Goal: Navigation & Orientation: Find specific page/section

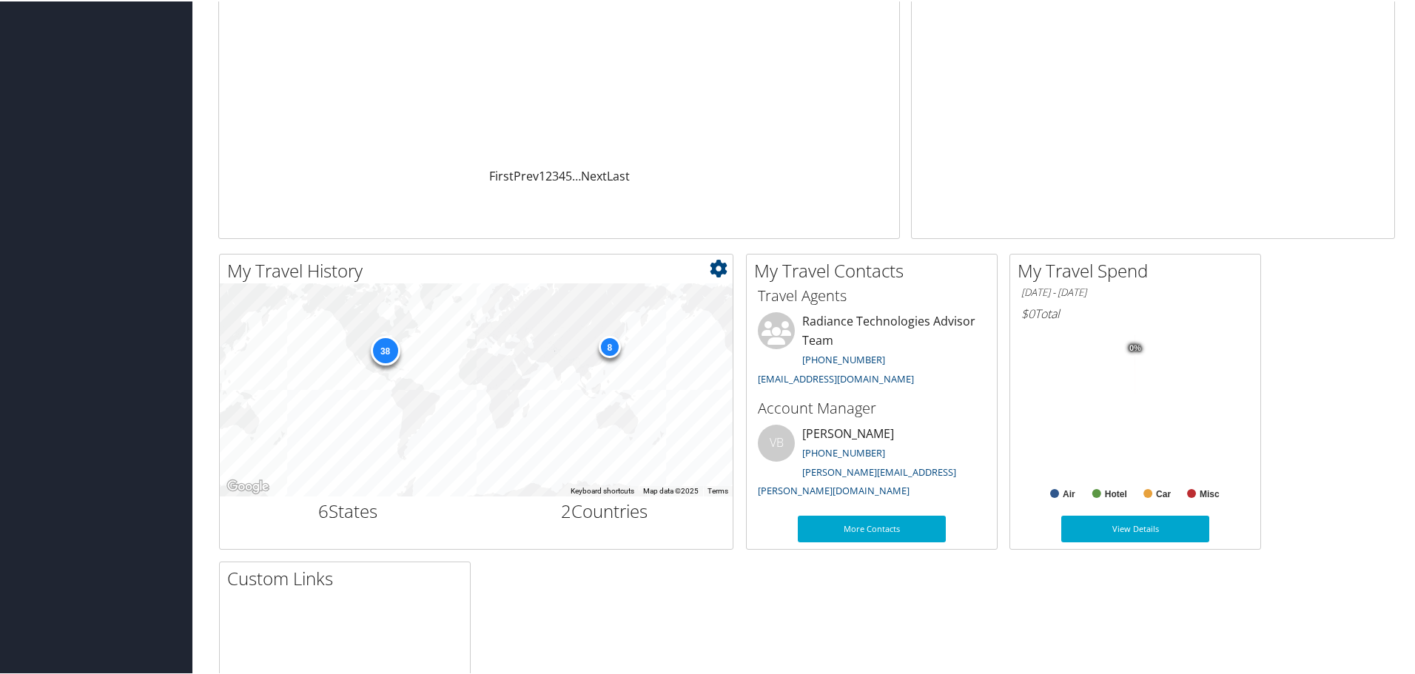
scroll to position [296, 0]
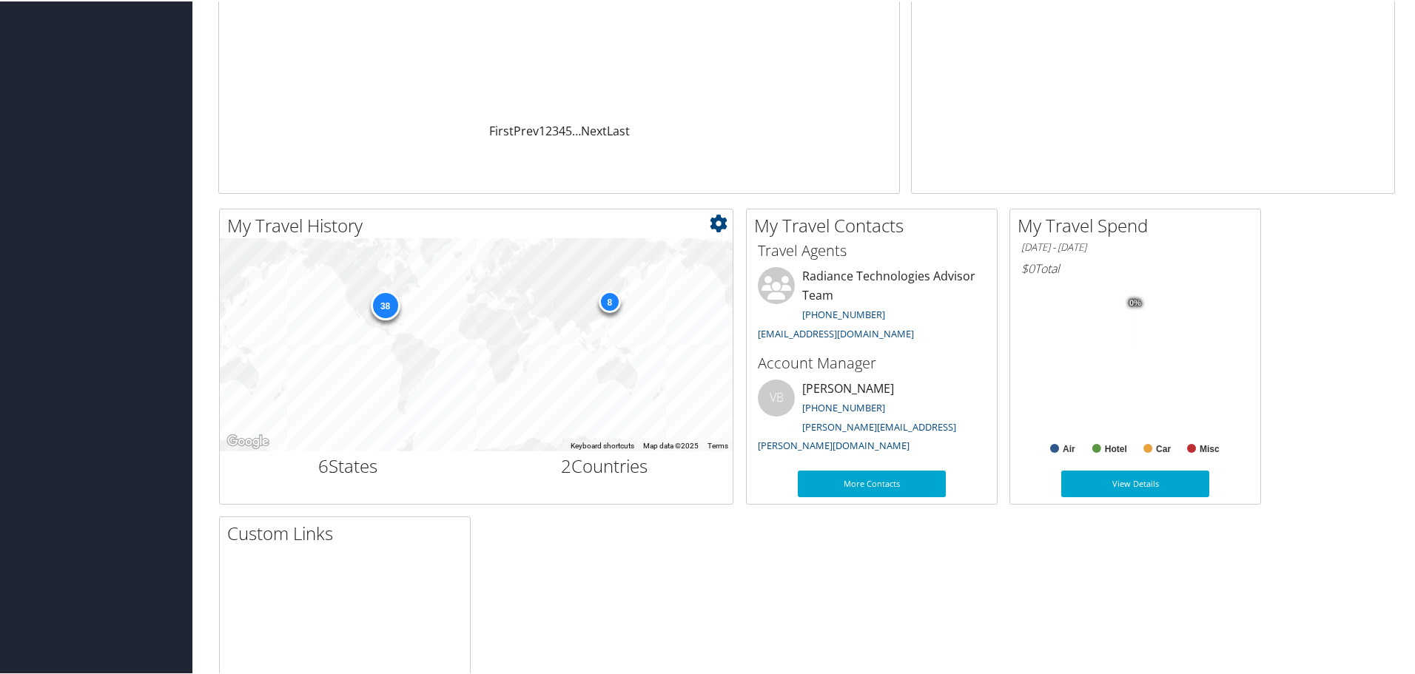
click at [610, 305] on div "8" at bounding box center [609, 300] width 22 height 22
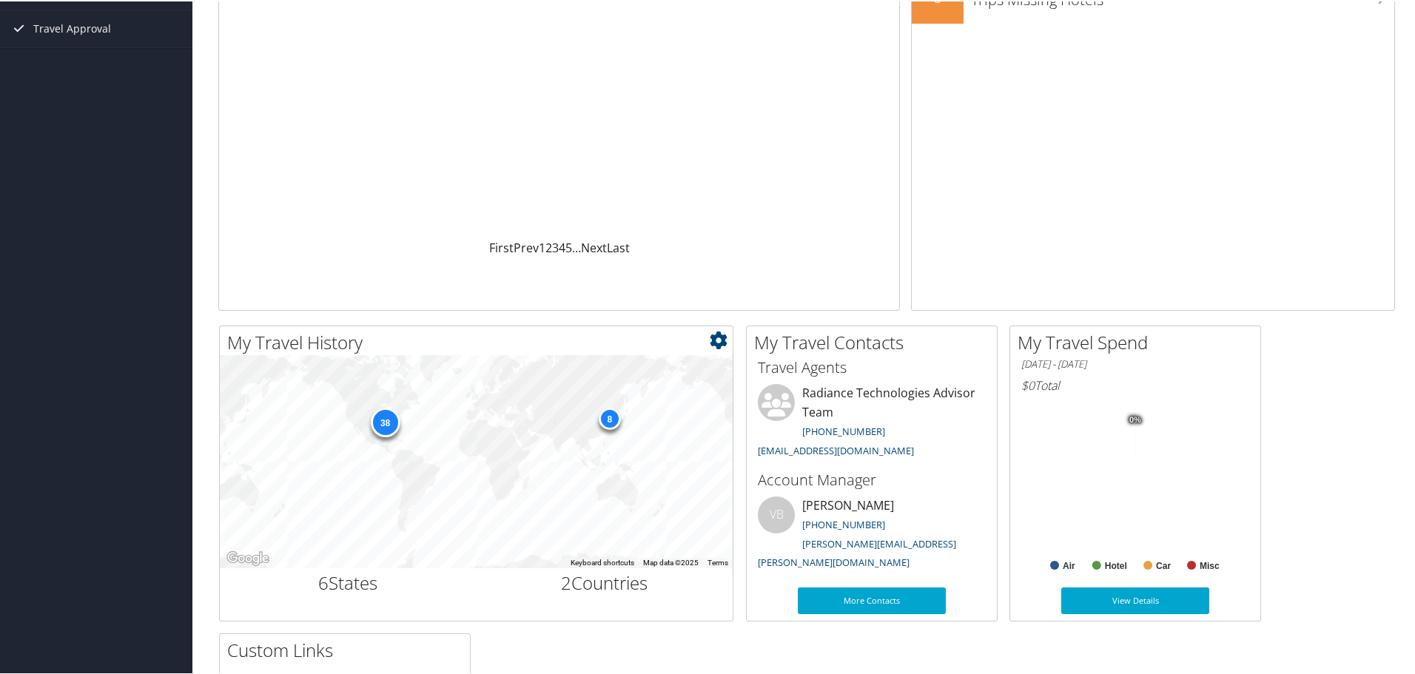
scroll to position [311, 0]
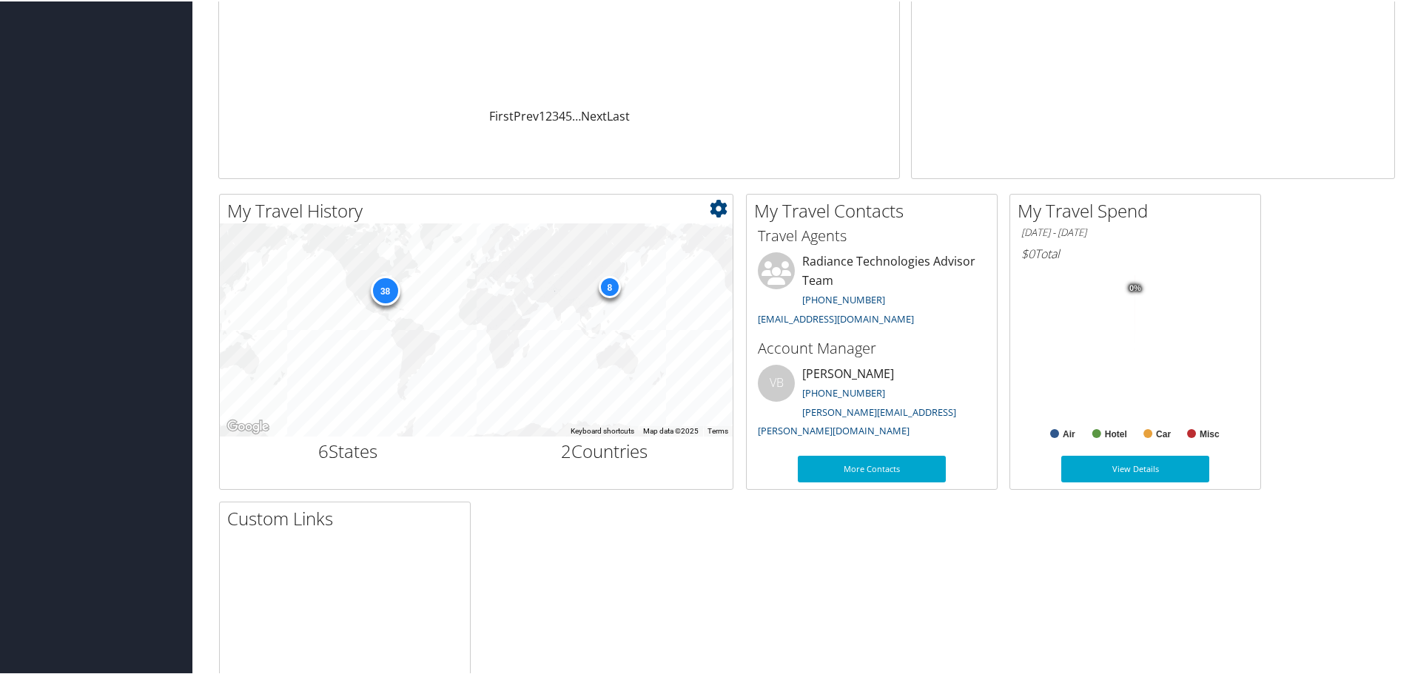
click at [611, 288] on div "8" at bounding box center [609, 285] width 22 height 22
click at [610, 286] on div "8" at bounding box center [609, 285] width 22 height 22
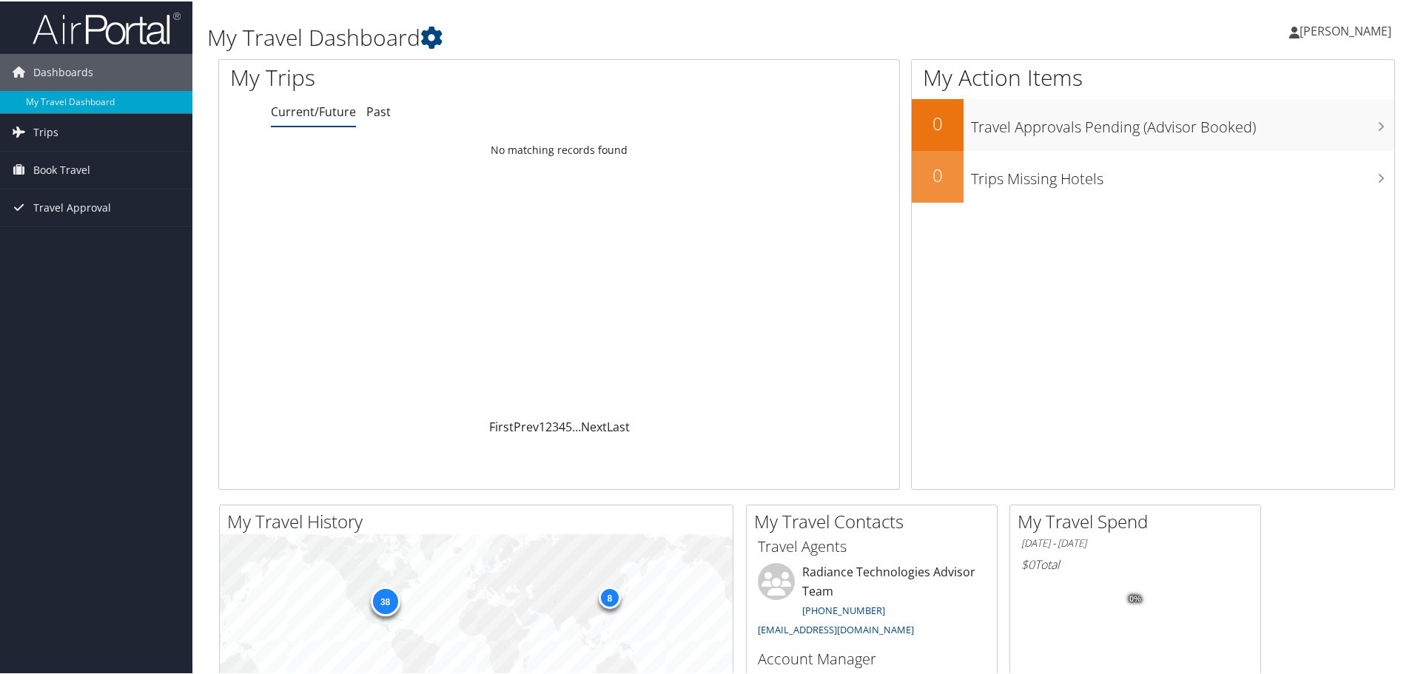
scroll to position [222, 0]
click at [91, 127] on link "Trips" at bounding box center [96, 130] width 192 height 37
click at [103, 176] on link "Past Trips" at bounding box center [96, 183] width 192 height 22
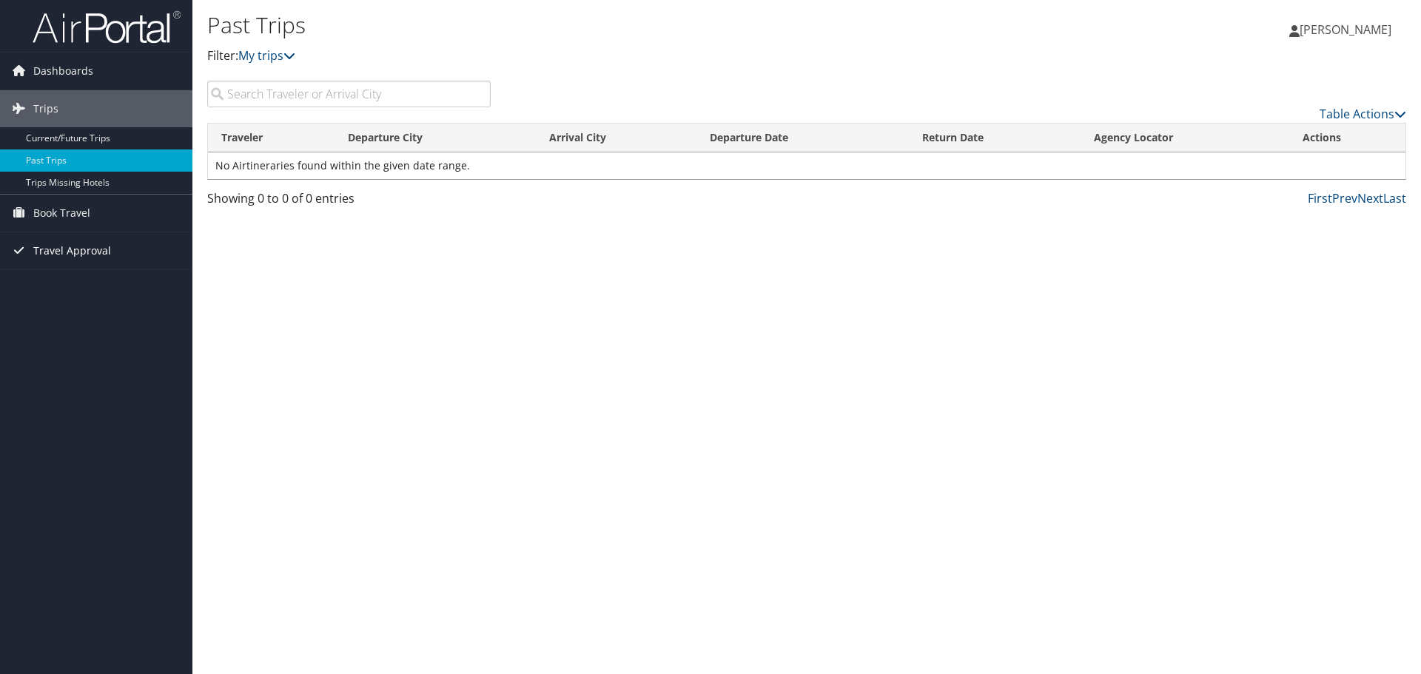
click at [117, 248] on link "Travel Approval" at bounding box center [96, 250] width 192 height 37
click at [113, 273] on link "Pending Trip Approvals" at bounding box center [96, 280] width 192 height 22
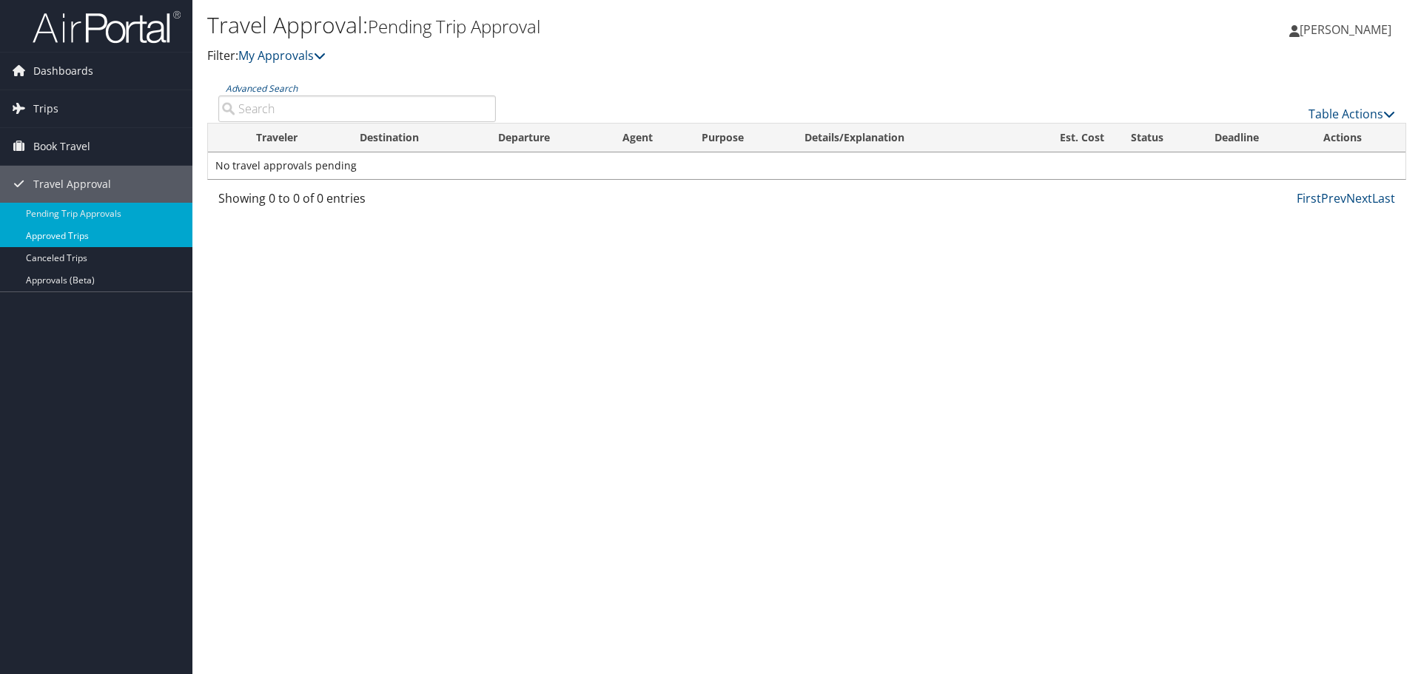
click at [129, 238] on link "Approved Trips" at bounding box center [96, 236] width 192 height 22
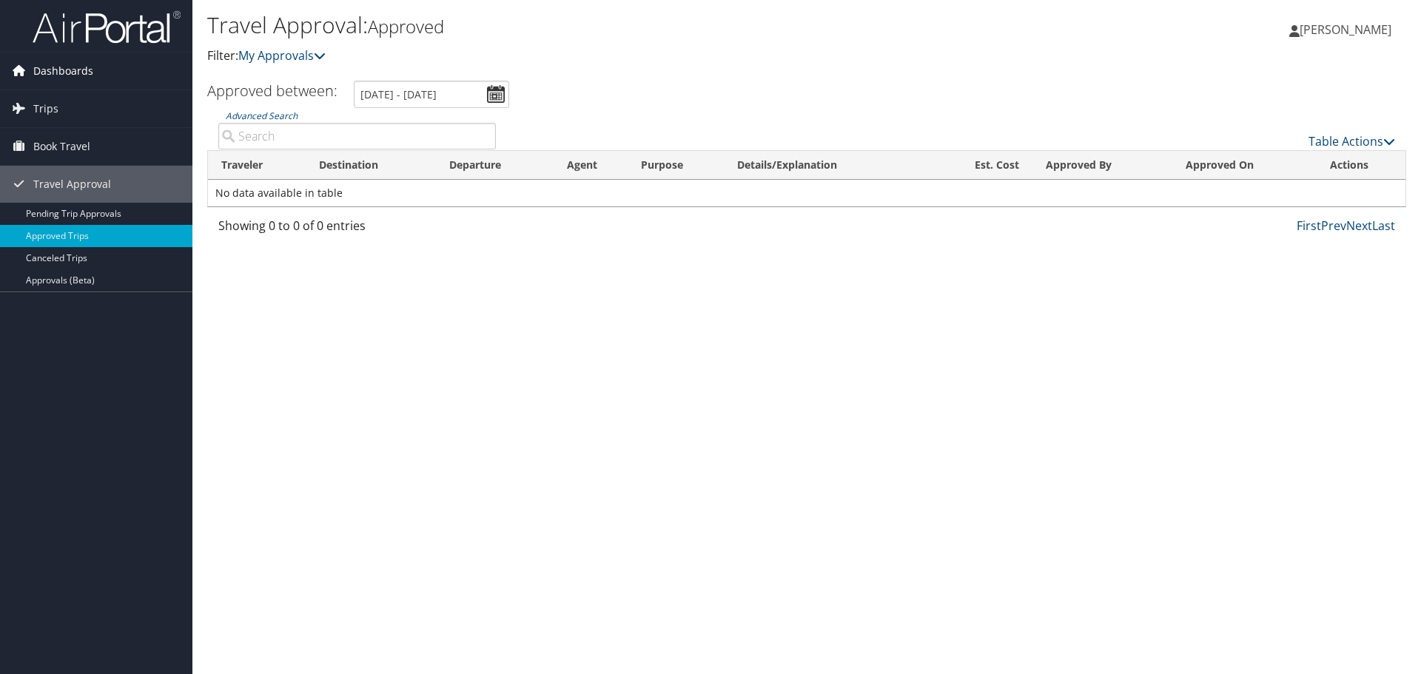
click at [83, 67] on span "Dashboards" at bounding box center [63, 71] width 60 height 37
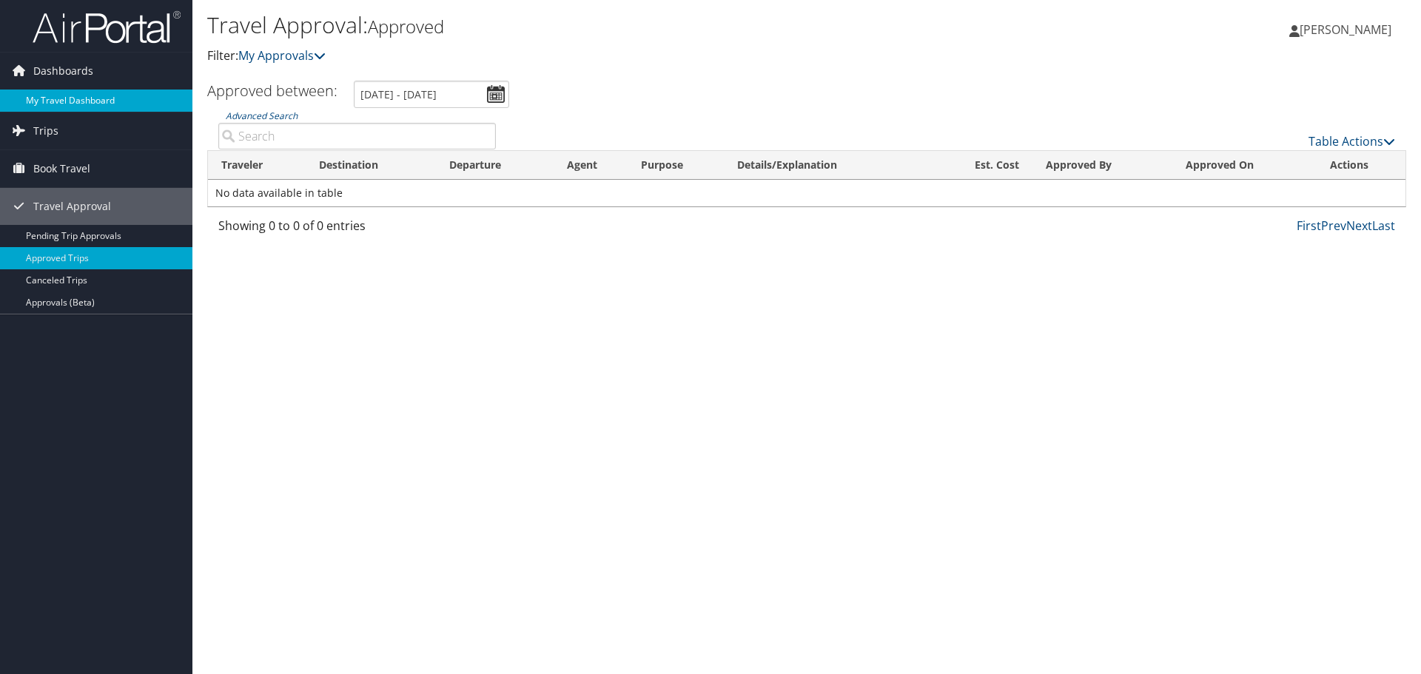
click at [99, 103] on link "My Travel Dashboard" at bounding box center [96, 101] width 192 height 22
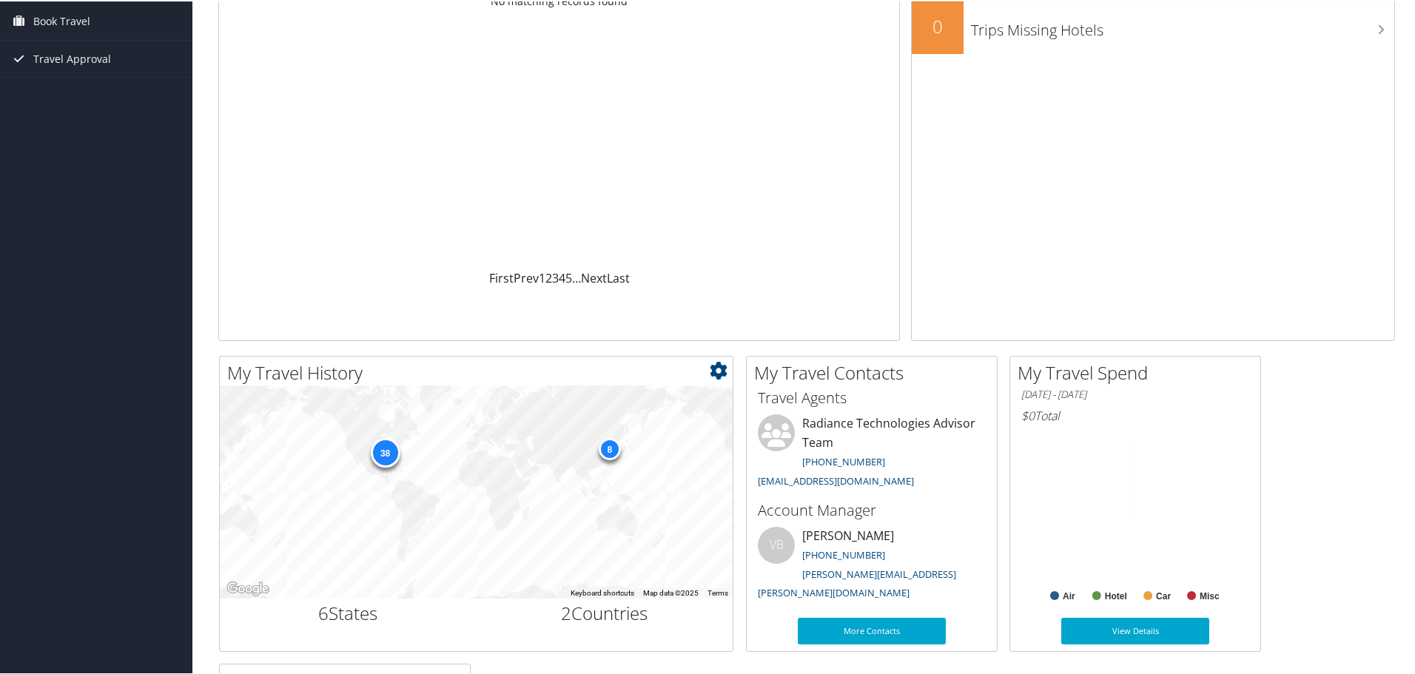
scroll to position [296, 0]
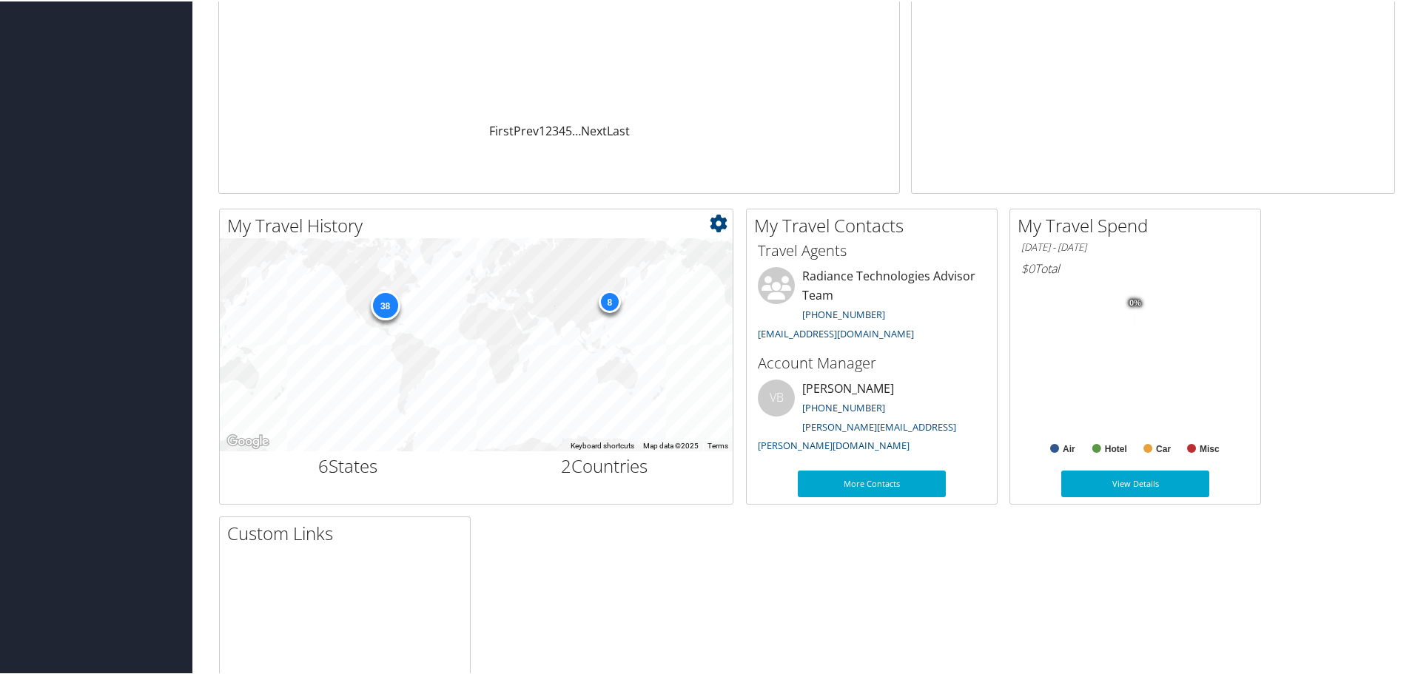
click at [711, 223] on h2 "My Travel History" at bounding box center [479, 224] width 505 height 25
click at [714, 225] on icon at bounding box center [719, 222] width 18 height 18
click at [714, 551] on div "My Travel History Small Medium Large ← Move left → Move right ↑ Move up ↓ Move …" at bounding box center [806, 509] width 1199 height 604
click at [394, 300] on div "38" at bounding box center [385, 304] width 30 height 30
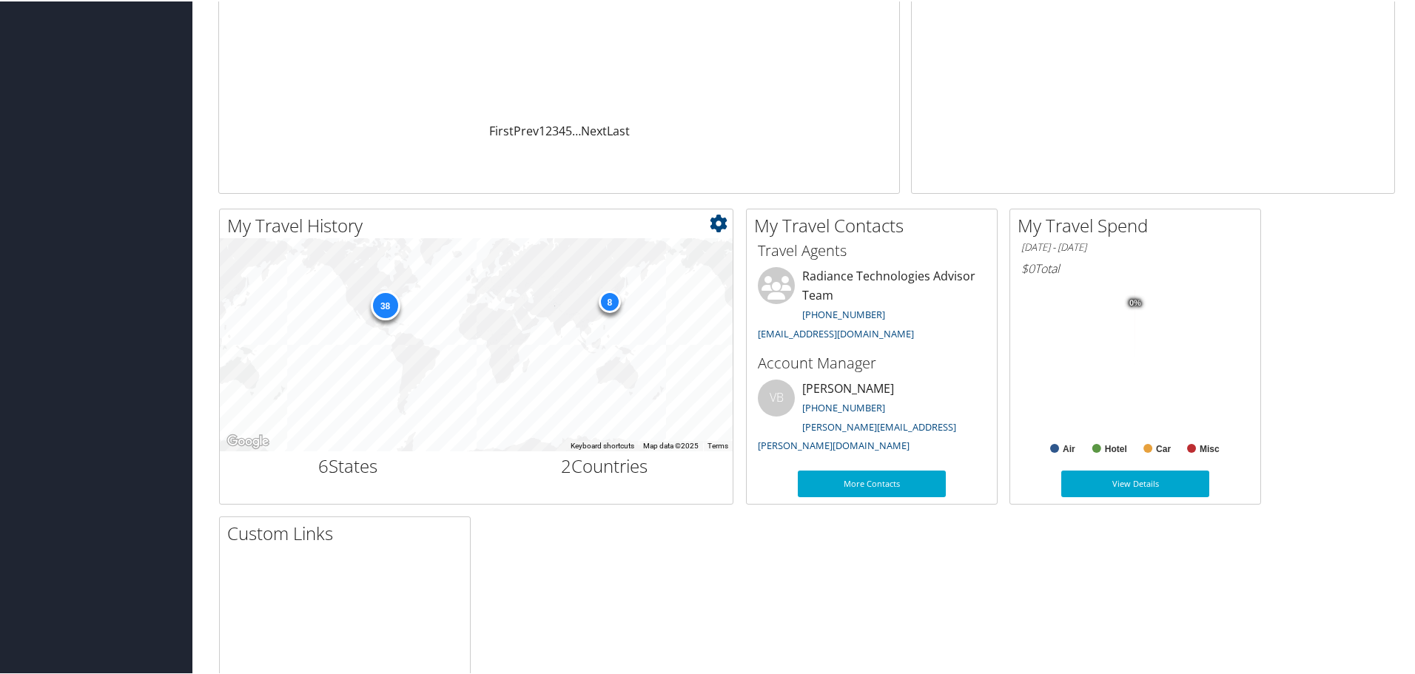
click at [394, 300] on div "38" at bounding box center [385, 304] width 30 height 30
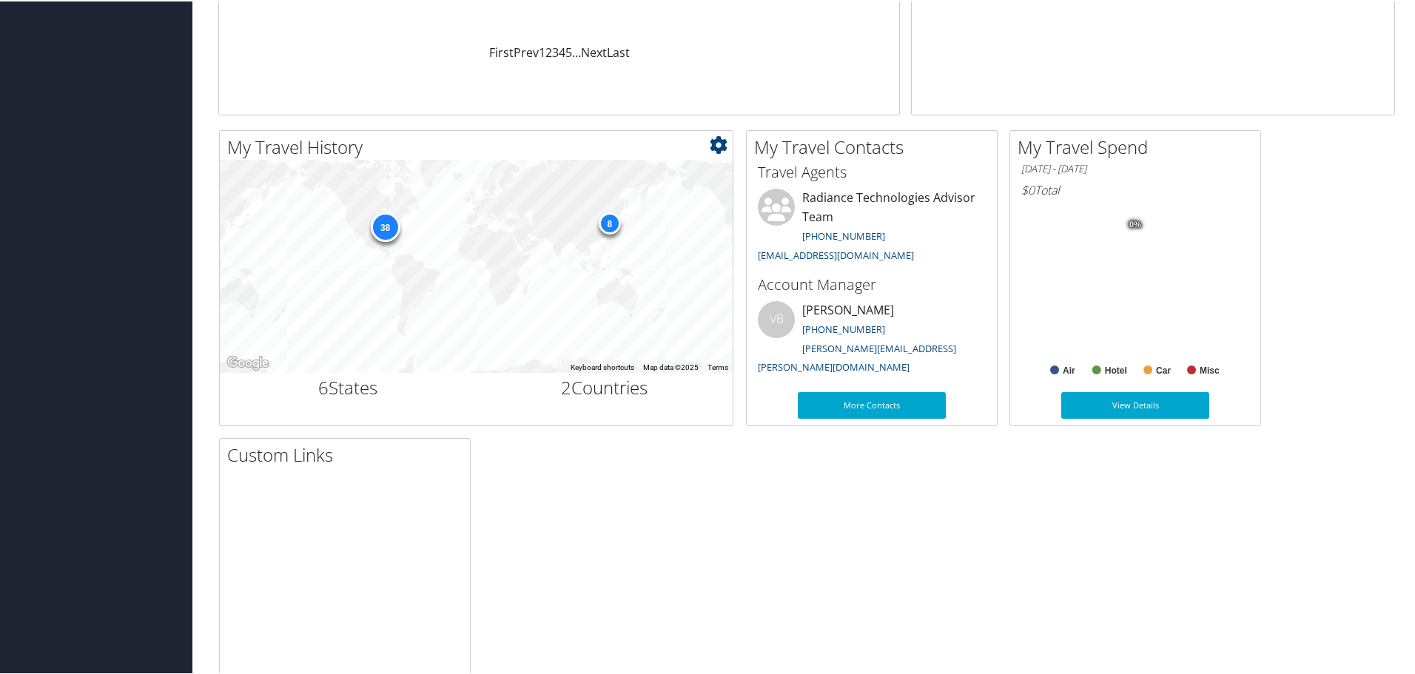
scroll to position [459, 0]
